Goal: Obtain resource: Obtain resource

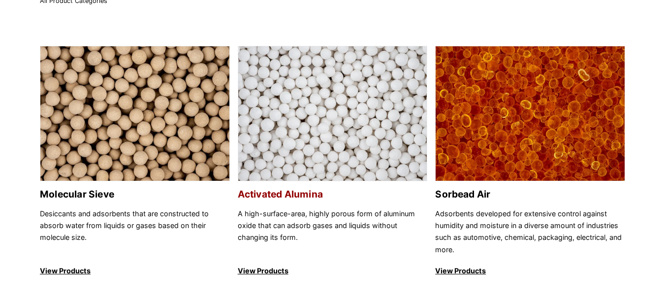
scroll to position [148, 0]
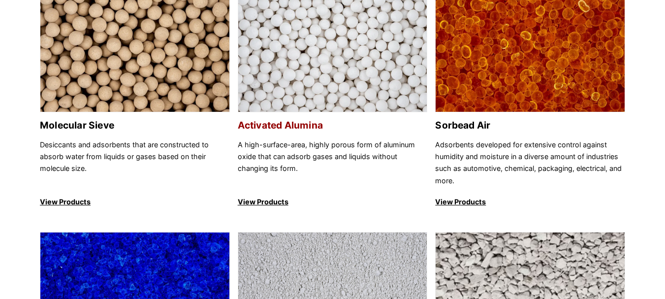
click at [353, 51] on img at bounding box center [332, 44] width 189 height 135
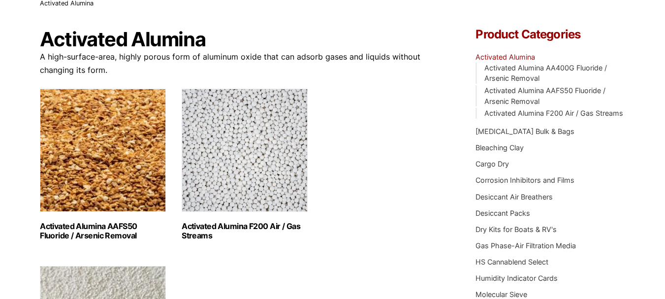
scroll to position [148, 0]
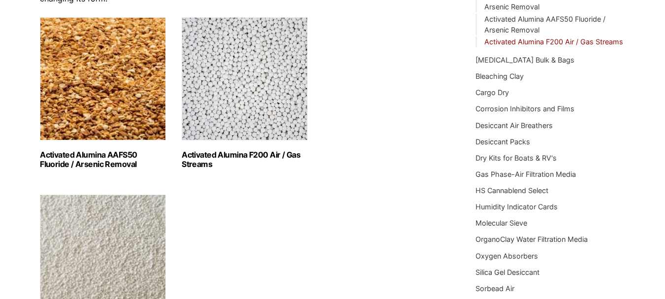
click at [590, 43] on link "Activated Alumina F200 Air / Gas Streams" at bounding box center [554, 41] width 139 height 8
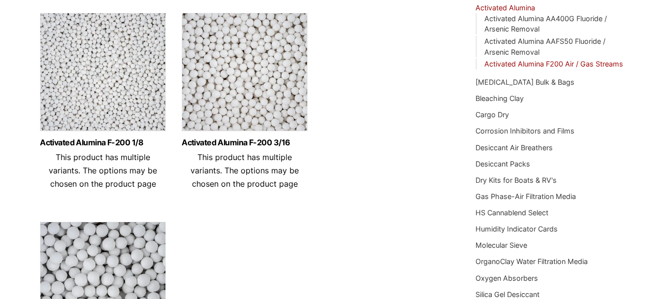
scroll to position [197, 0]
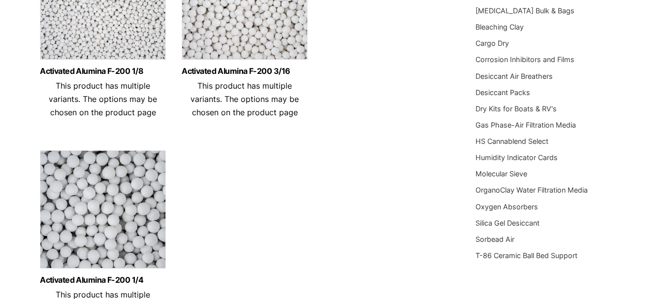
click at [84, 224] on img at bounding box center [103, 211] width 126 height 123
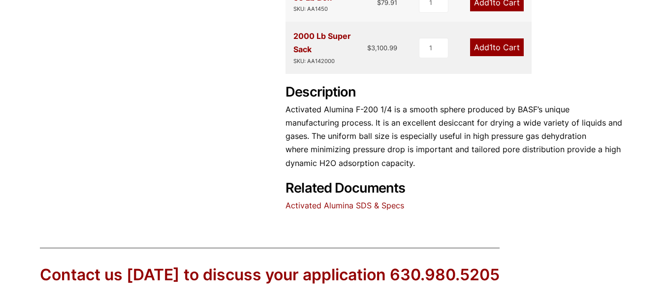
scroll to position [493, 0]
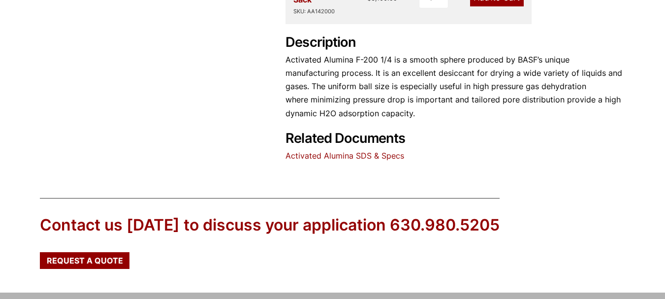
click at [384, 152] on link "Activated Alumina SDS & Specs" at bounding box center [345, 156] width 119 height 10
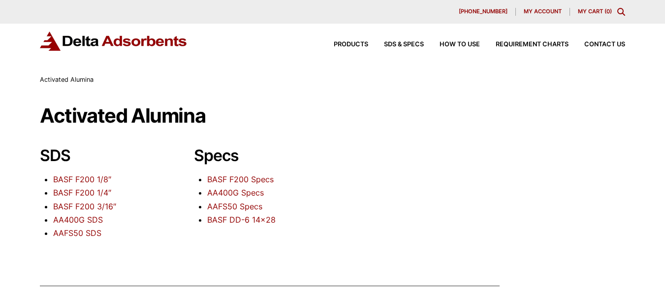
click at [249, 180] on link "BASF F200 Specs" at bounding box center [240, 179] width 66 height 10
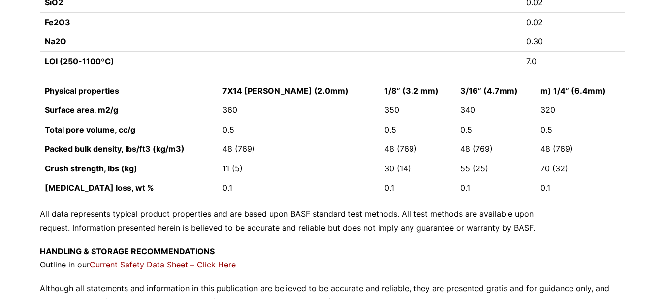
scroll to position [985, 0]
